Goal: Task Accomplishment & Management: Complete application form

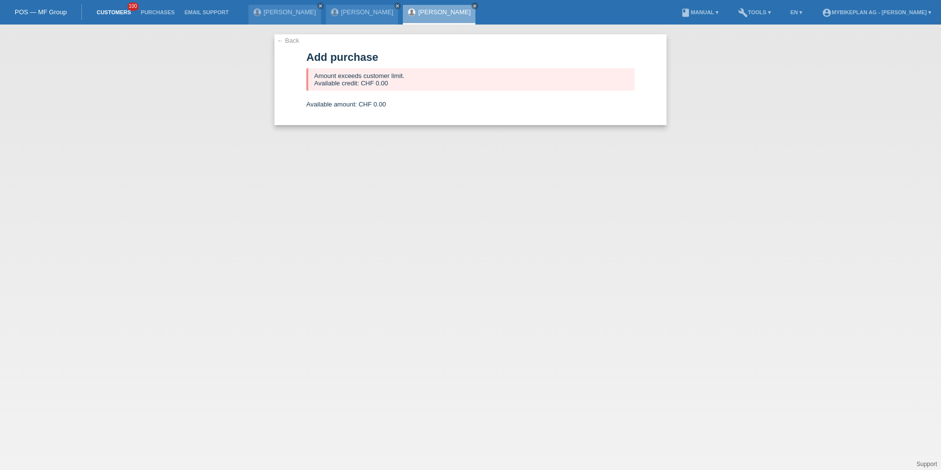
drag, startPoint x: 0, startPoint y: 0, endPoint x: 111, endPoint y: 10, distance: 111.7
click at [111, 10] on link "Customers" at bounding box center [114, 12] width 44 height 6
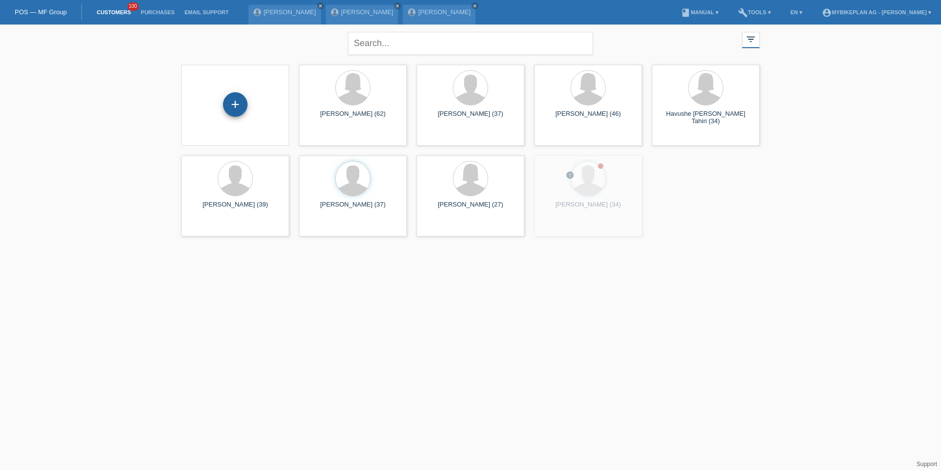
click at [232, 110] on div "+" at bounding box center [235, 104] width 25 height 25
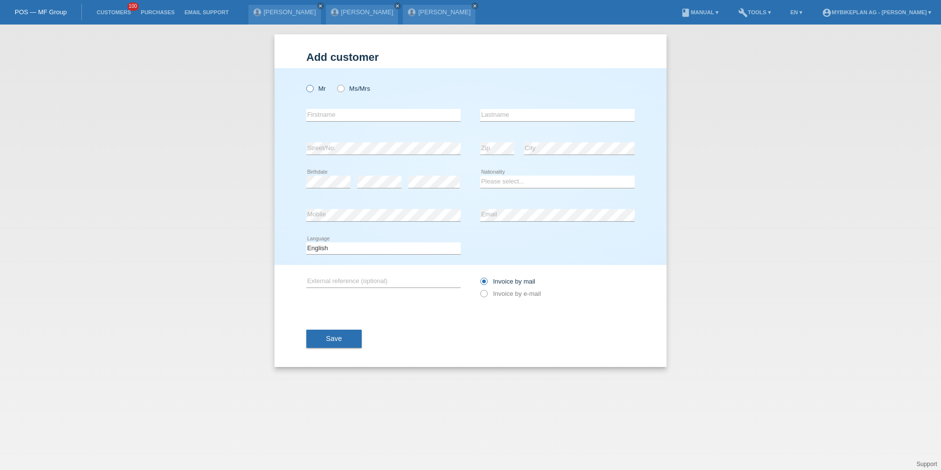
click at [314, 88] on label "Mr" at bounding box center [316, 88] width 20 height 7
click at [313, 88] on input "Mr" at bounding box center [309, 88] width 6 height 6
radio input "true"
click at [323, 105] on div "error Firstname" at bounding box center [383, 115] width 154 height 33
click at [323, 116] on input "text" at bounding box center [383, 115] width 154 height 12
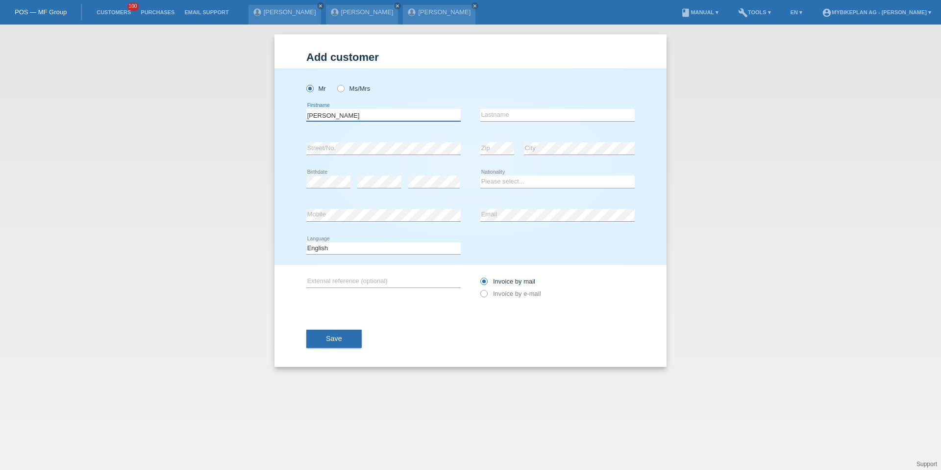
type input "Patrick"
type input "Mo"
type input "Patrick Maurice"
type input "Vigh"
select select "DE"
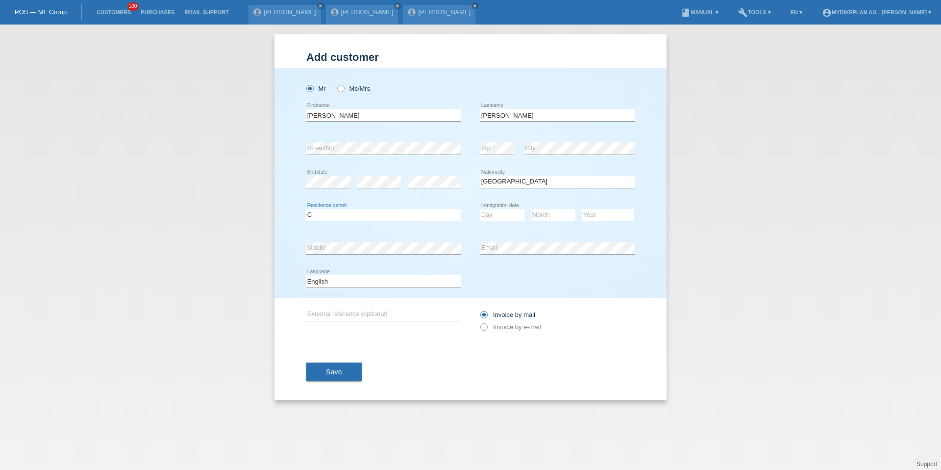
select select "B"
select select "14"
select select "10"
select select "2023"
click at [494, 213] on select "Day 01 02 03 04 05 06 07 08 09 10 11" at bounding box center [503, 215] width 44 height 12
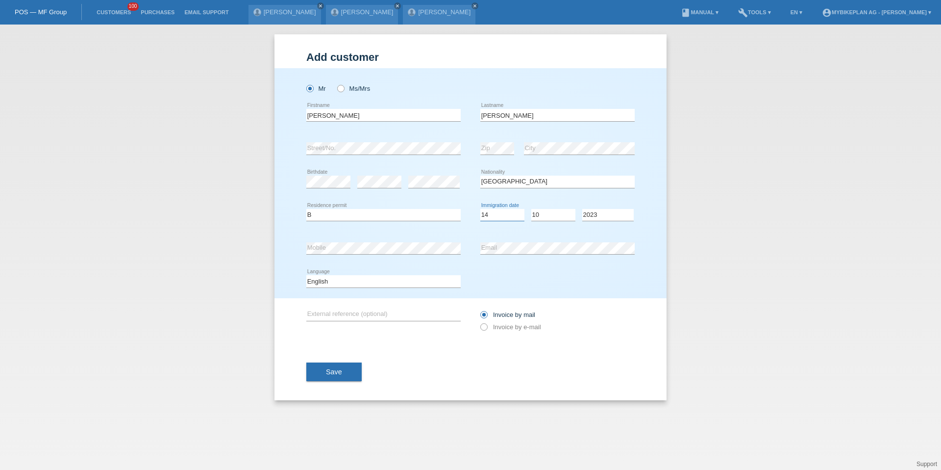
select select "07"
click at [373, 287] on icon at bounding box center [383, 287] width 154 height 0
click at [371, 279] on select "Deutsch Français Italiano English" at bounding box center [383, 281] width 154 height 12
select select "de"
click at [514, 325] on label "Invoice by e-mail" at bounding box center [511, 326] width 61 height 7
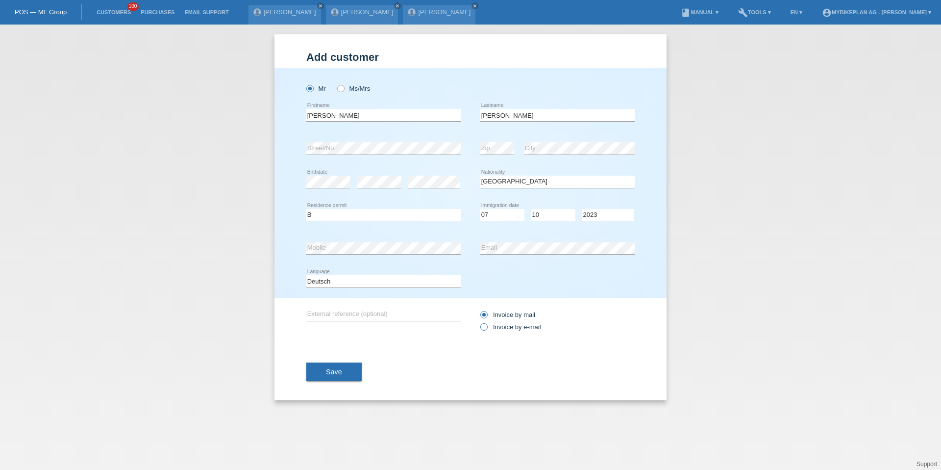
click at [487, 325] on input "Invoice by e-mail" at bounding box center [484, 329] width 6 height 12
radio input "true"
click at [327, 369] on span "Save" at bounding box center [334, 372] width 16 height 8
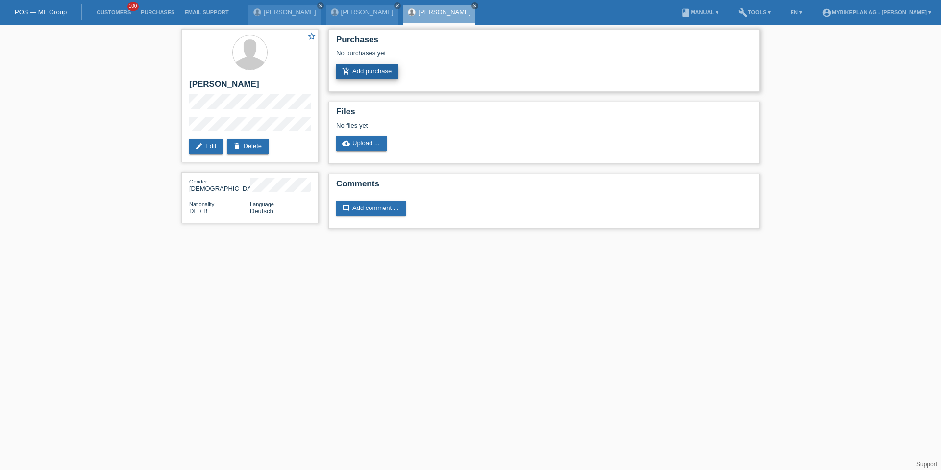
click at [369, 74] on link "add_shopping_cart Add purchase" at bounding box center [367, 71] width 62 height 15
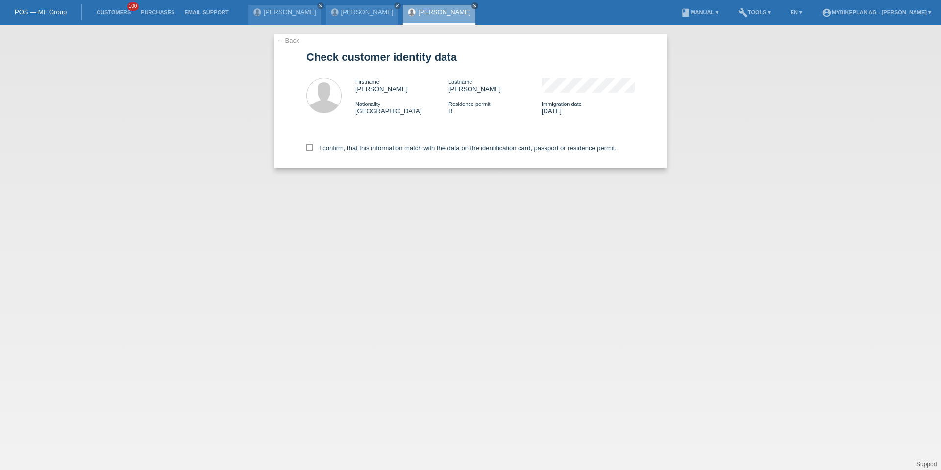
click at [330, 143] on div "I confirm, that this information match with the data on the identification card…" at bounding box center [470, 146] width 329 height 43
click at [331, 145] on label "I confirm, that this information match with the data on the identification card…" at bounding box center [461, 147] width 310 height 7
click at [313, 145] on input "I confirm, that this information match with the data on the identification card…" at bounding box center [309, 147] width 6 height 6
checkbox input "true"
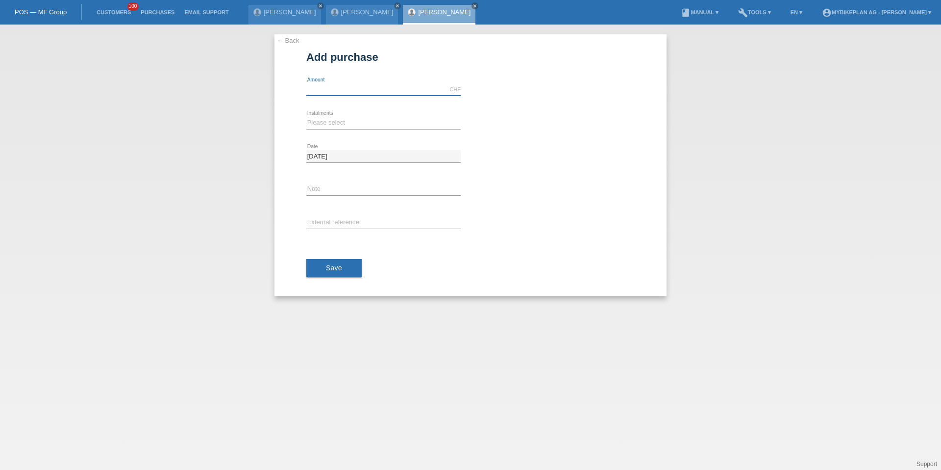
click at [353, 88] on input "text" at bounding box center [383, 89] width 154 height 12
type input "6999.00"
click at [315, 129] on div "Please select 6 instalments 12 instalments 18 instalments 24 instalments 36 ins…" at bounding box center [383, 122] width 154 height 33
click at [316, 126] on select "Please select 6 instalments 12 instalments 18 instalments 24 instalments 36 ins…" at bounding box center [383, 123] width 154 height 12
select select "487"
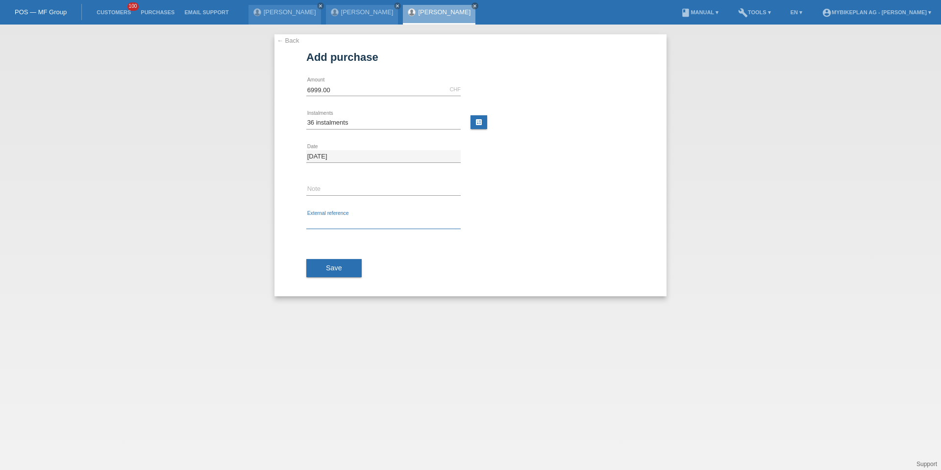
click at [331, 218] on input "text" at bounding box center [383, 223] width 154 height 12
paste input "42247254794"
type input "42247254794"
click at [331, 267] on span "Save" at bounding box center [334, 268] width 16 height 8
